Goal: Navigation & Orientation: Find specific page/section

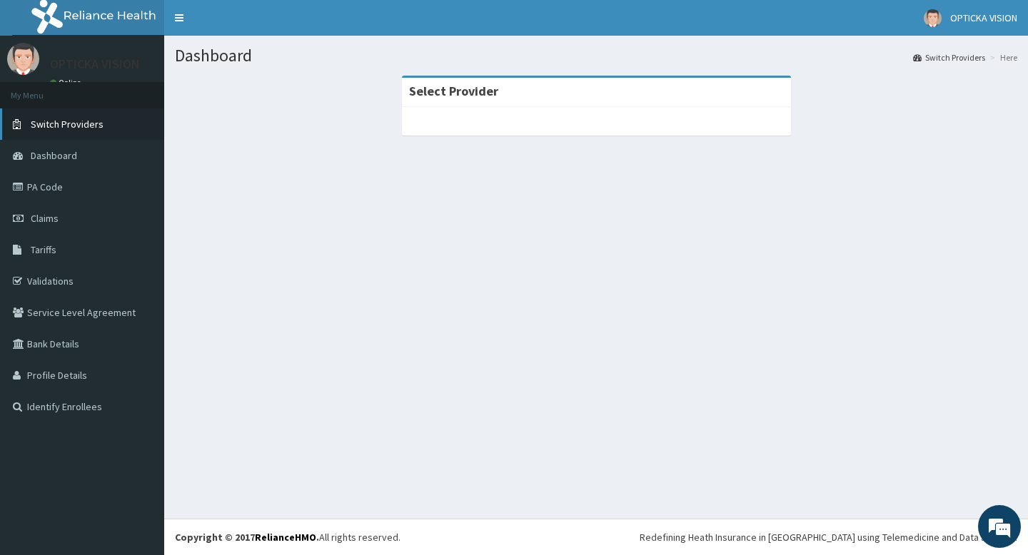
click at [51, 121] on span "Switch Providers" at bounding box center [67, 124] width 73 height 13
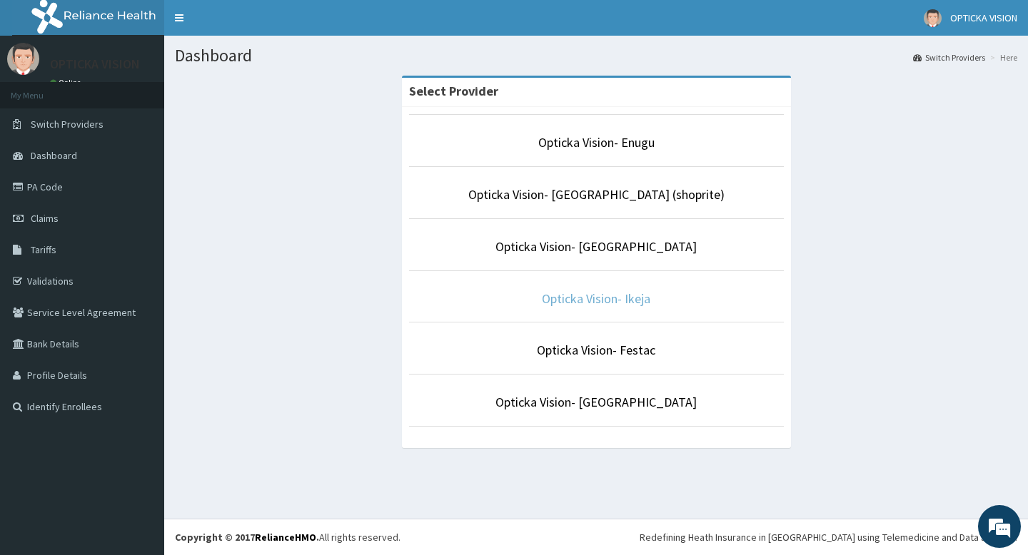
click at [595, 298] on link "Opticka Vision- Ikeja" at bounding box center [596, 299] width 109 height 16
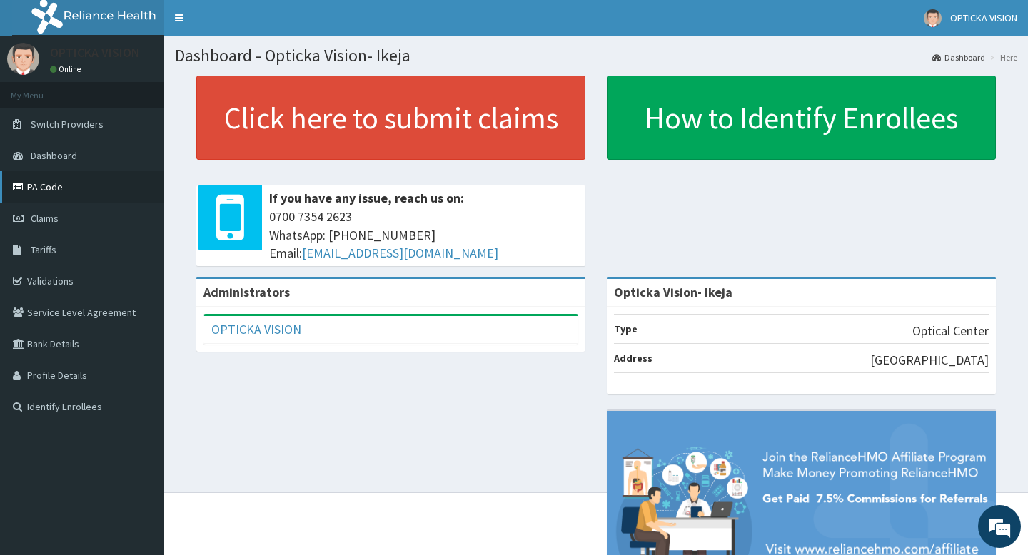
click at [44, 187] on link "PA Code" at bounding box center [82, 186] width 164 height 31
